Goal: Task Accomplishment & Management: Use online tool/utility

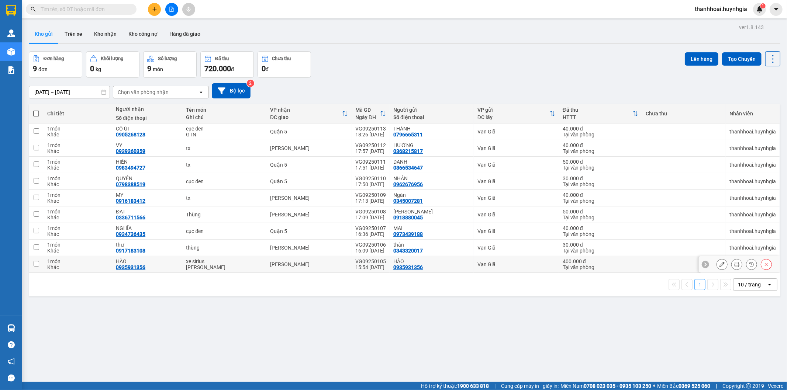
drag, startPoint x: 200, startPoint y: 272, endPoint x: 205, endPoint y: 257, distance: 15.8
click at [201, 270] on td "xe sirius [PERSON_NAME]" at bounding box center [224, 265] width 84 height 17
checkbox input "true"
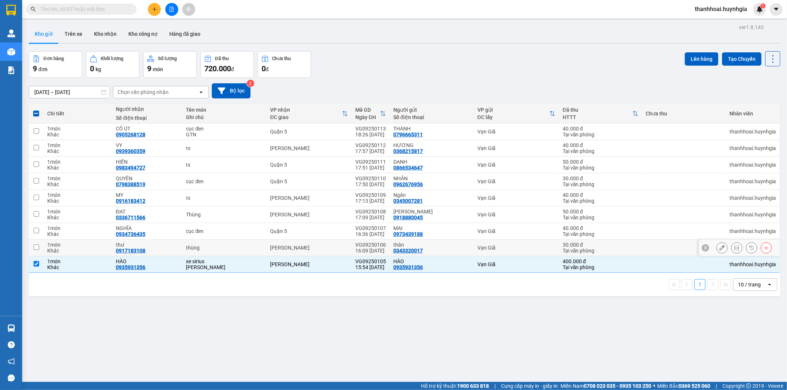
click at [206, 255] on td "thùng" at bounding box center [224, 248] width 84 height 17
checkbox input "true"
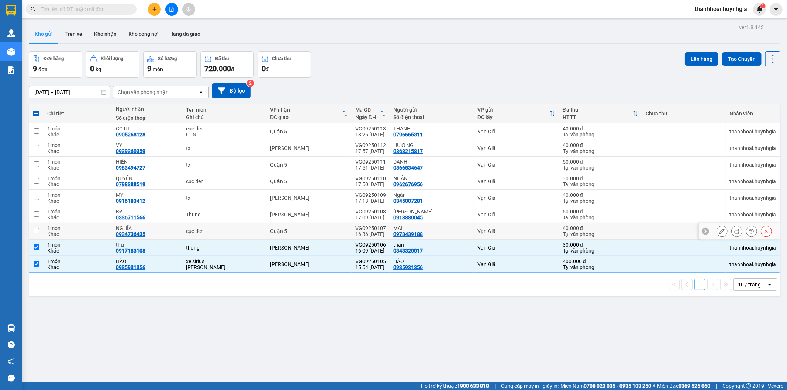
click at [211, 234] on div "cục đen" at bounding box center [224, 231] width 77 height 6
checkbox input "true"
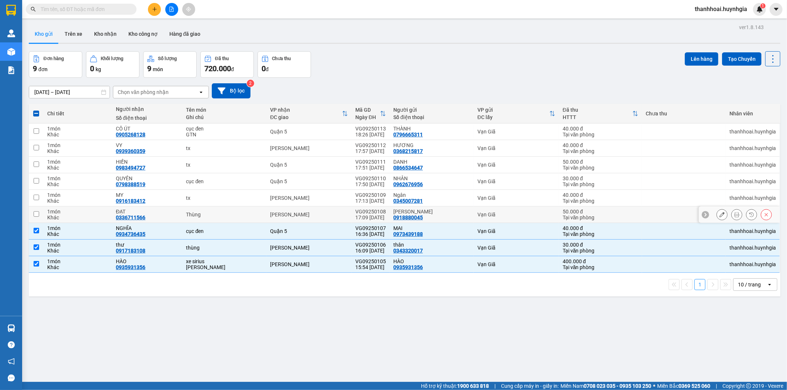
click at [212, 219] on td "Thùng" at bounding box center [224, 215] width 84 height 17
checkbox input "true"
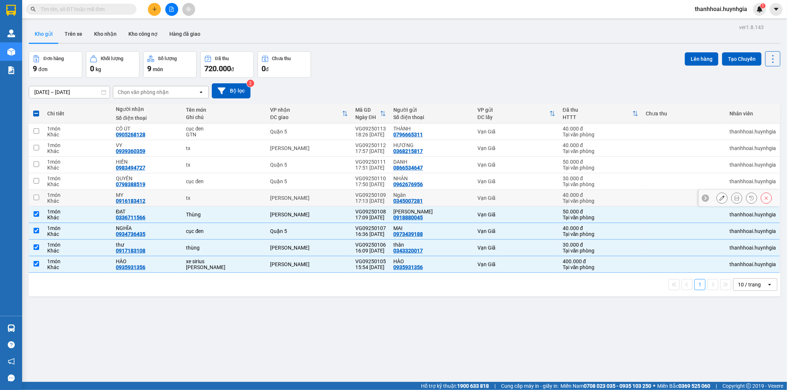
click at [213, 197] on div "tx" at bounding box center [224, 198] width 77 height 6
checkbox input "true"
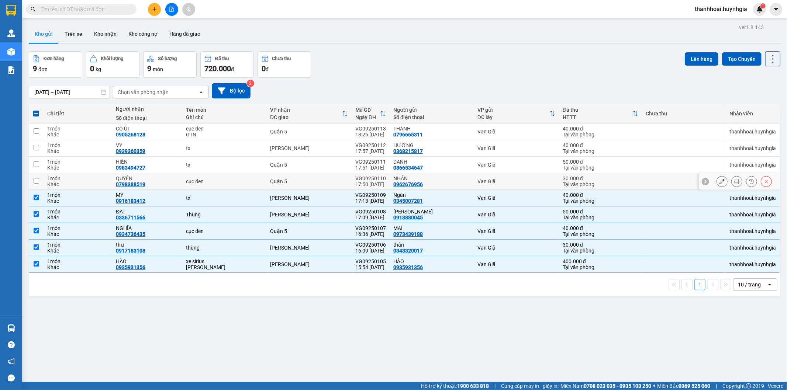
click at [216, 178] on td "cục đen" at bounding box center [224, 181] width 84 height 17
checkbox input "true"
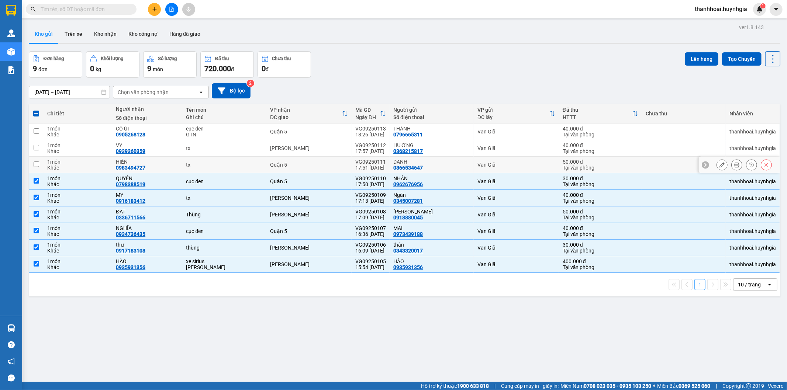
click at [217, 164] on div "tx" at bounding box center [224, 165] width 77 height 6
checkbox input "true"
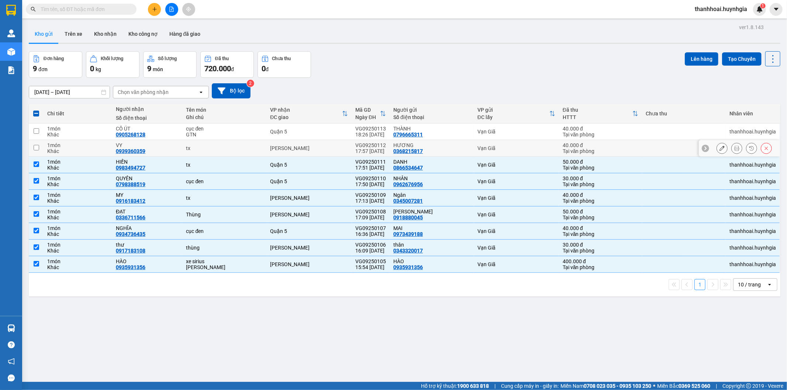
click at [218, 150] on div "tx" at bounding box center [224, 148] width 77 height 6
checkbox input "true"
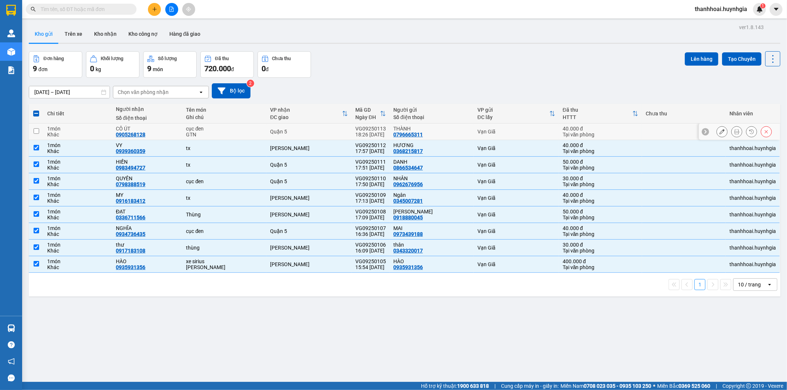
click at [222, 133] on div "GTN" at bounding box center [224, 135] width 77 height 6
checkbox input "true"
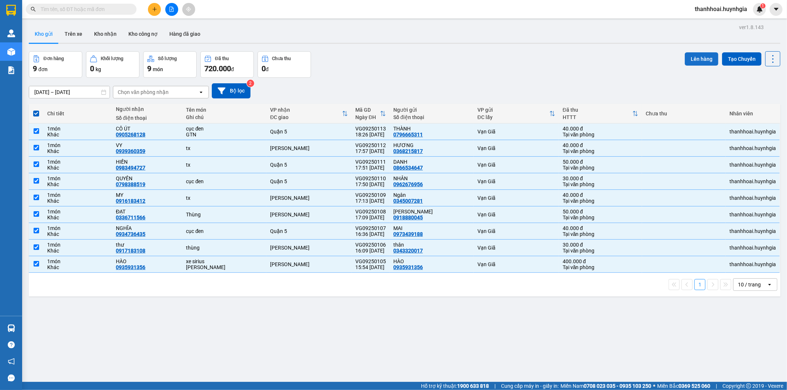
click at [688, 61] on button "Lên hàng" at bounding box center [702, 58] width 34 height 13
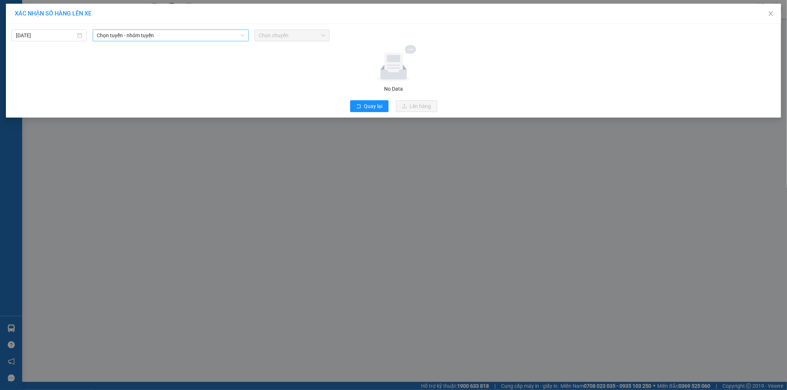
click at [133, 30] on span "Chọn tuyến - nhóm tuyến" at bounding box center [170, 35] width 147 height 11
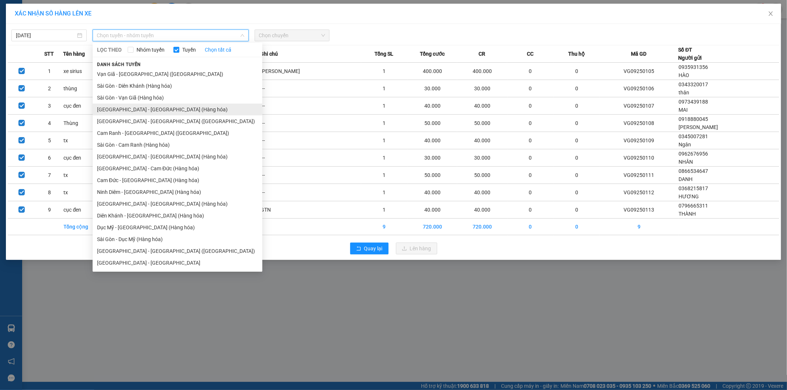
click at [123, 109] on li "[GEOGRAPHIC_DATA] - [GEOGRAPHIC_DATA] (Hàng hóa)" at bounding box center [178, 110] width 170 height 12
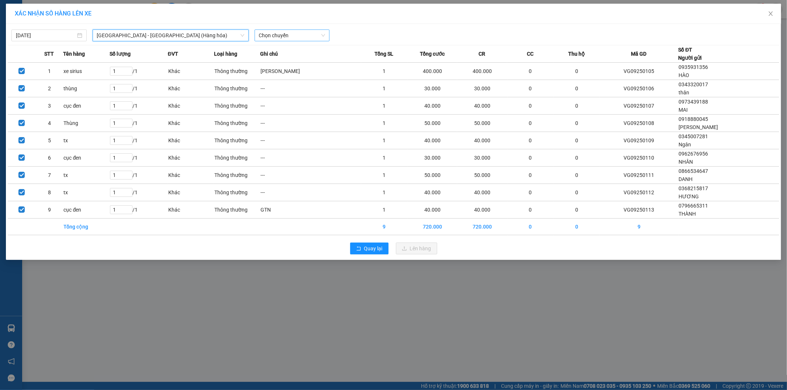
click at [271, 35] on span "Chọn chuyến" at bounding box center [292, 35] width 66 height 11
click at [273, 62] on div "22:00" at bounding box center [288, 62] width 58 height 8
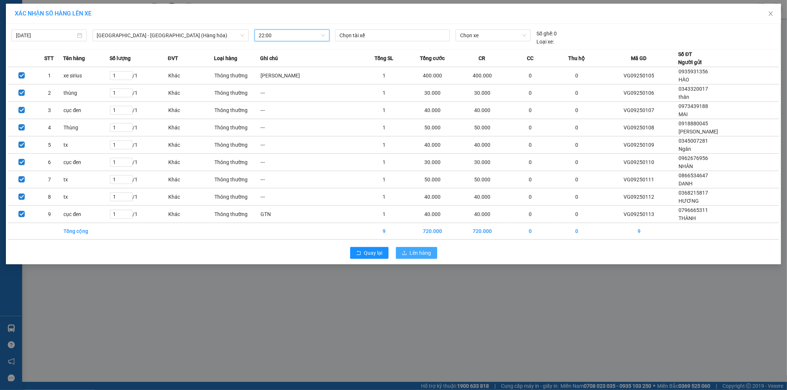
click at [413, 250] on span "Lên hàng" at bounding box center [420, 253] width 21 height 8
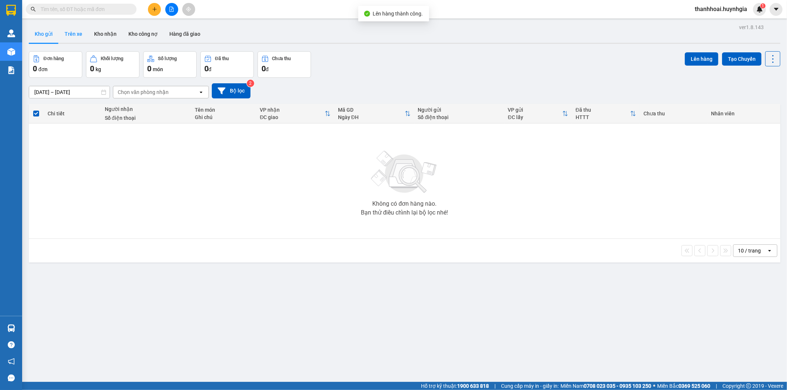
click at [74, 38] on button "Trên xe" at bounding box center [74, 34] width 30 height 18
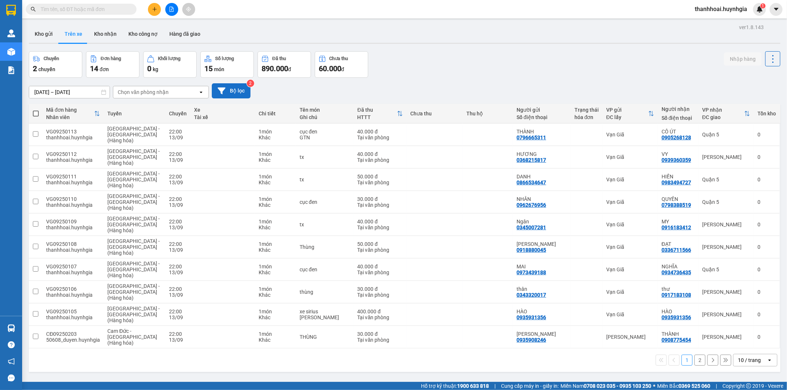
click at [214, 86] on button "Bộ lọc" at bounding box center [231, 90] width 39 height 15
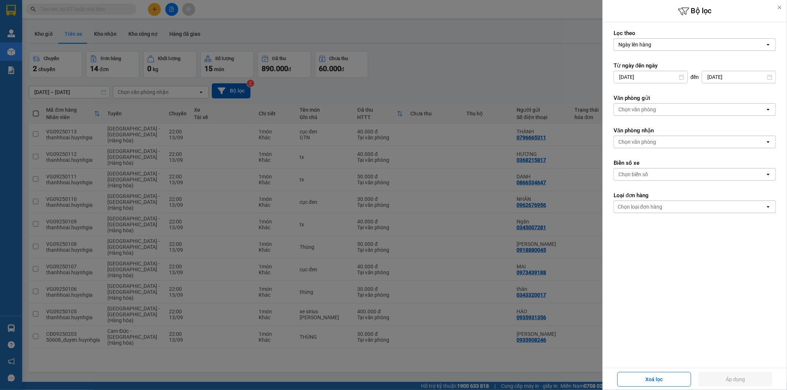
click at [672, 110] on div "Chọn văn phòng" at bounding box center [689, 110] width 151 height 12
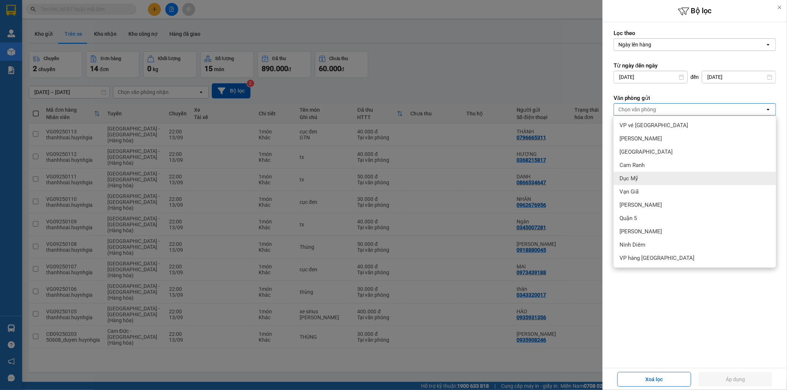
click at [641, 183] on div "Dục Mỹ" at bounding box center [695, 178] width 162 height 13
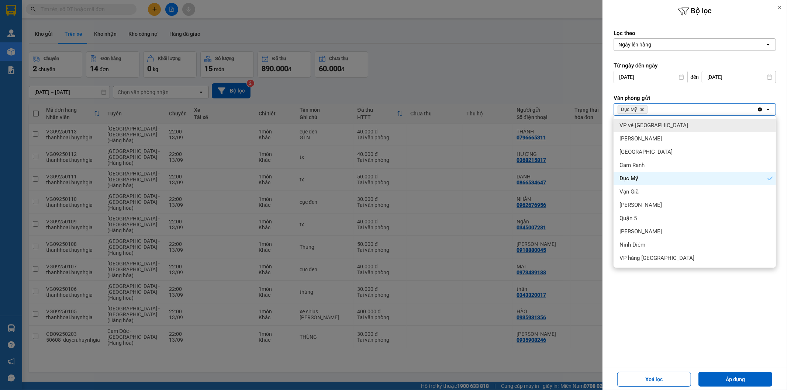
click at [644, 111] on icon "Delete" at bounding box center [642, 109] width 4 height 4
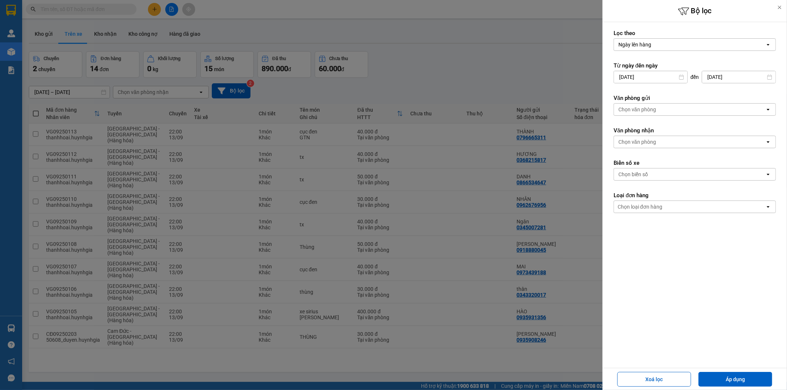
click at [645, 109] on div "Chọn văn phòng" at bounding box center [638, 109] width 38 height 7
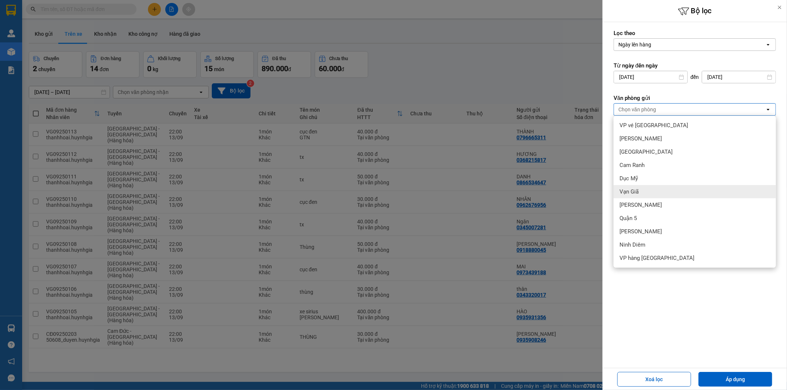
click at [641, 191] on div "Vạn Giã" at bounding box center [695, 191] width 162 height 13
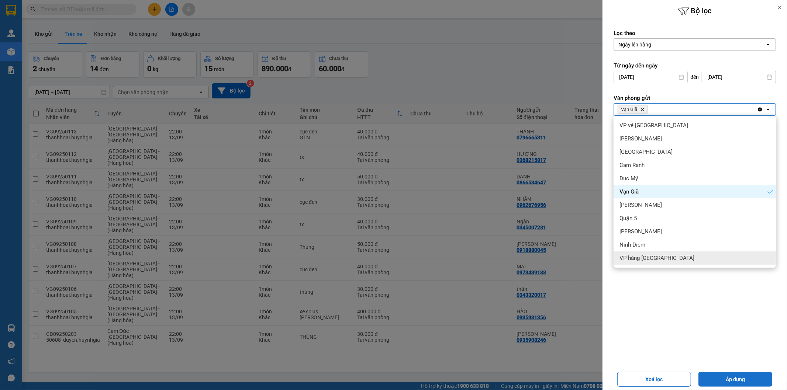
click at [717, 376] on button "Áp dụng" at bounding box center [736, 379] width 74 height 15
